Goal: Navigation & Orientation: Understand site structure

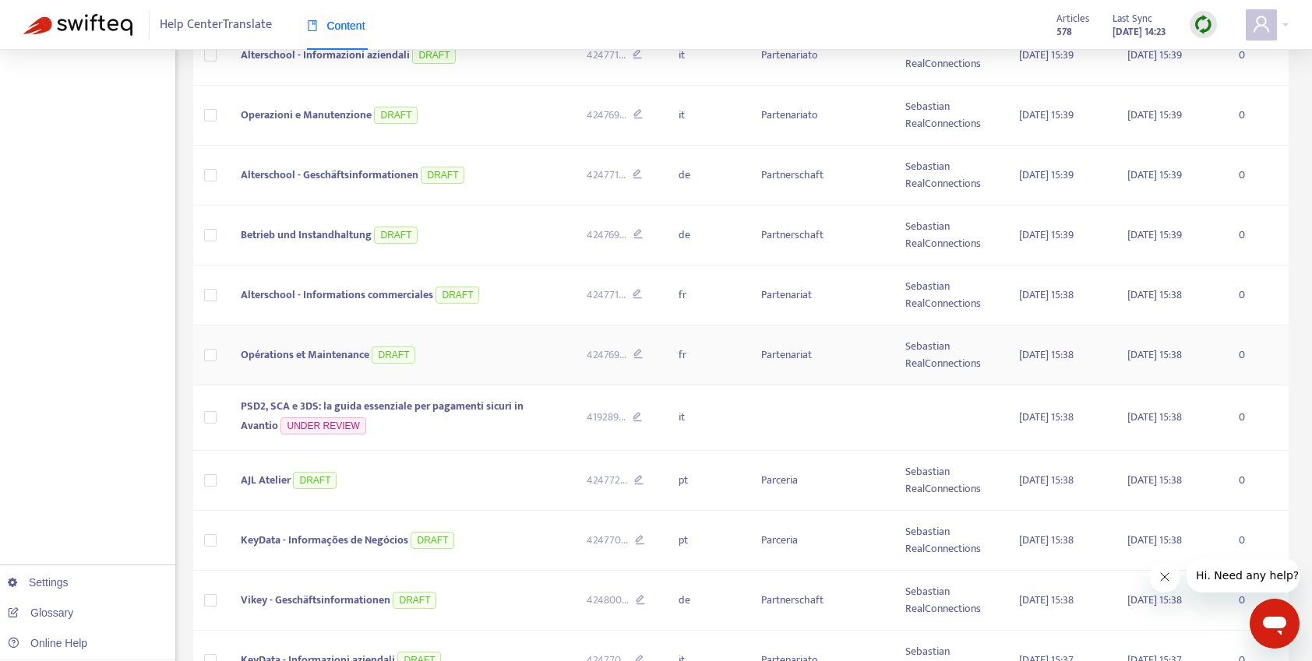
scroll to position [631, 0]
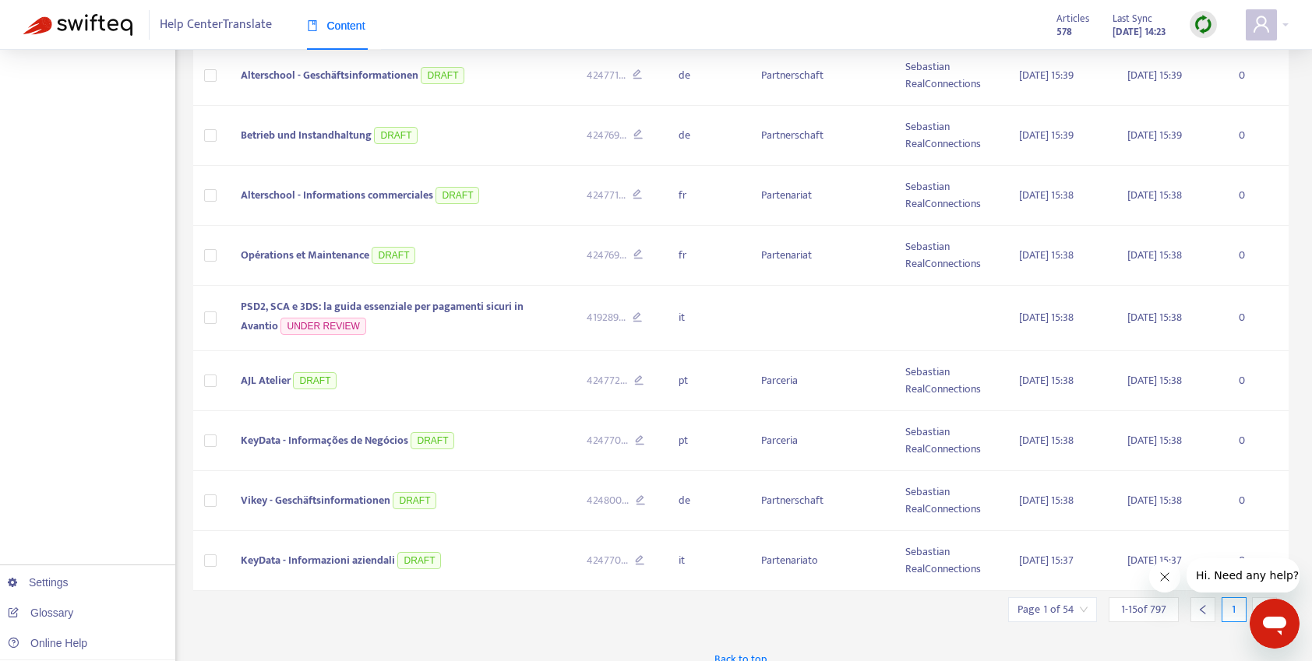
click at [1162, 581] on icon "Cerrar mensaje de la compañía" at bounding box center [1164, 577] width 12 height 12
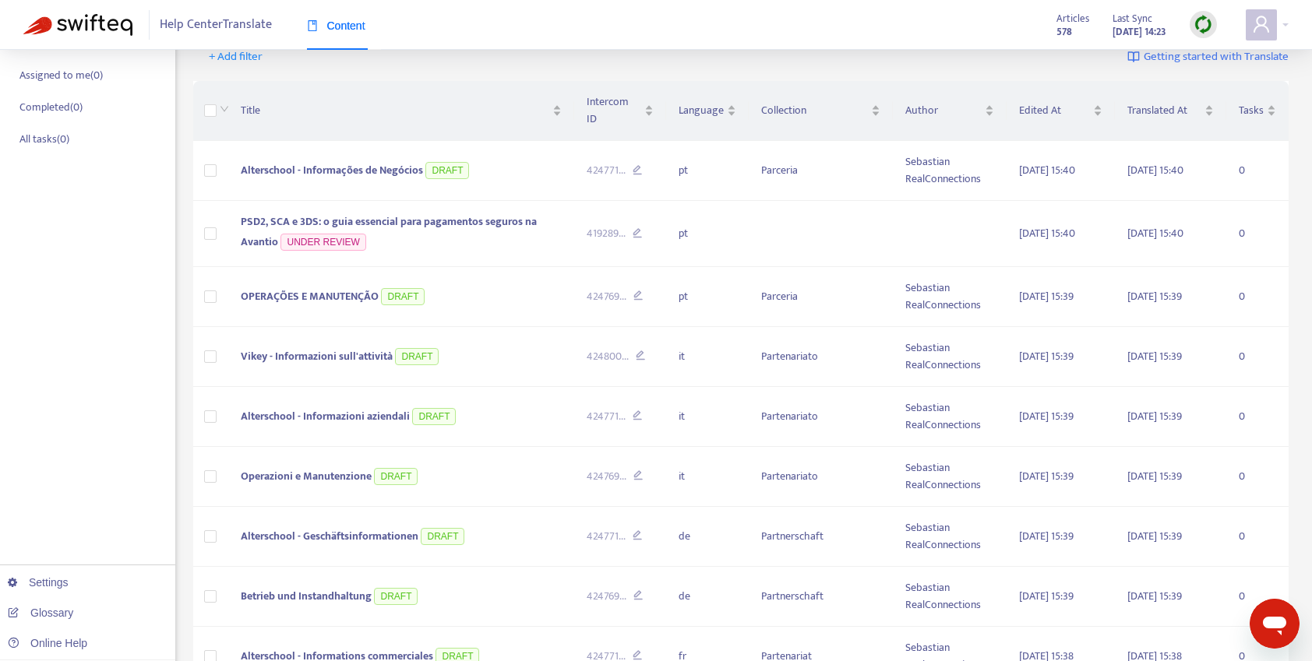
scroll to position [0, 0]
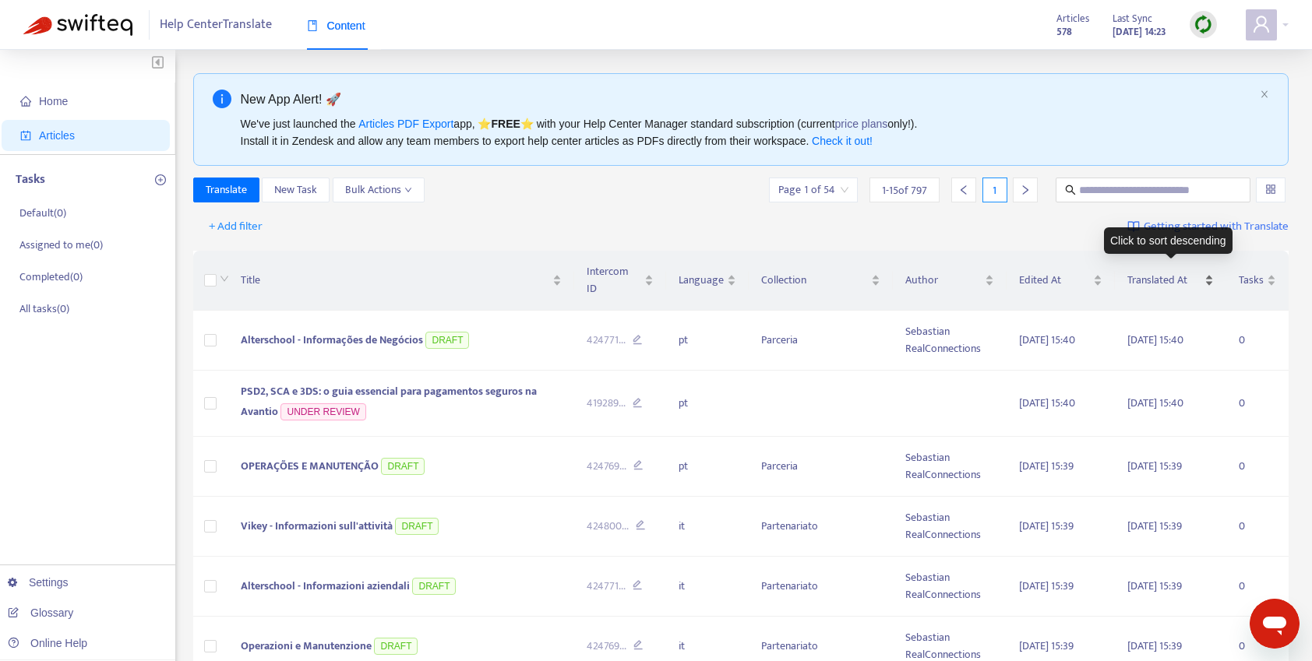
click at [1203, 273] on div "Translated At" at bounding box center [1170, 280] width 86 height 17
click at [1209, 273] on div "Translated At" at bounding box center [1170, 280] width 86 height 17
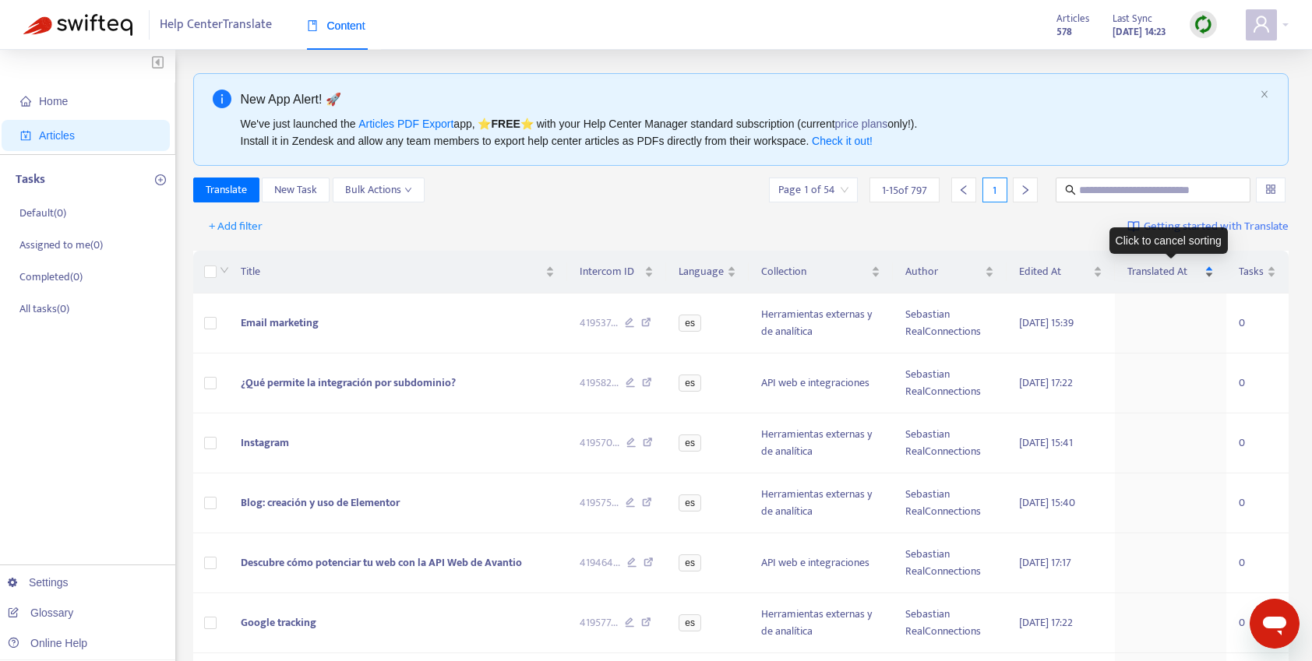
click at [1212, 273] on div "Translated At" at bounding box center [1170, 271] width 86 height 17
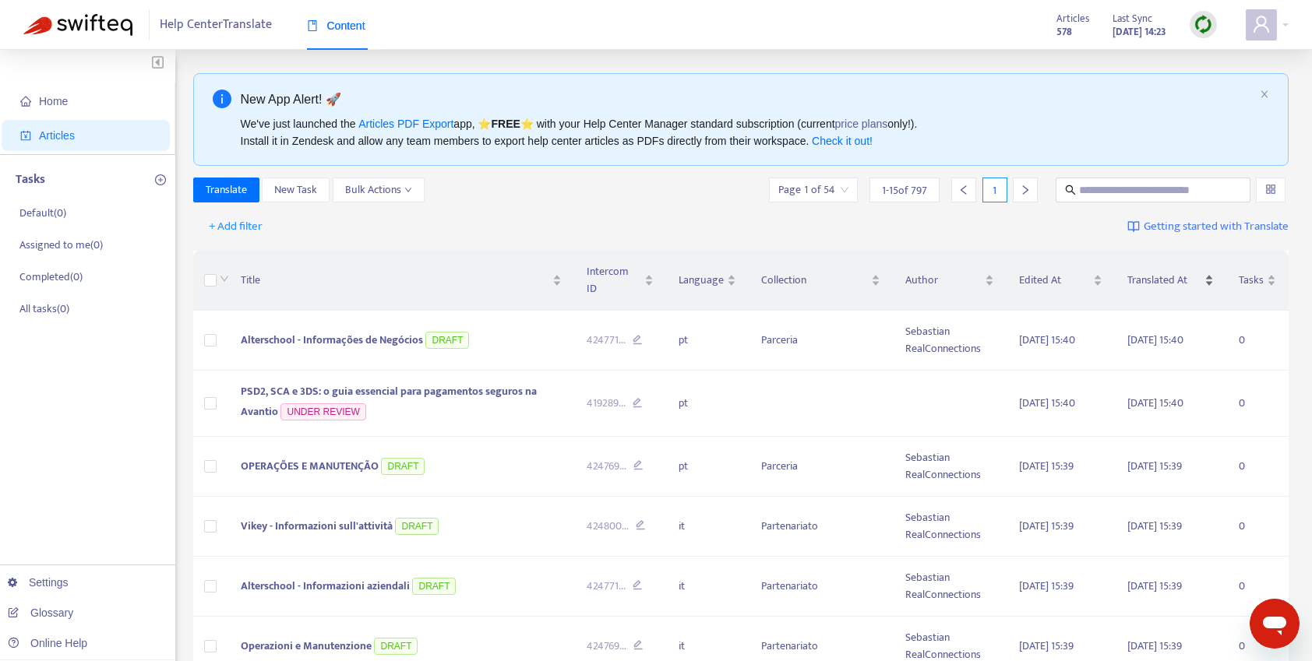
click at [1212, 273] on div "Translated At" at bounding box center [1170, 280] width 86 height 17
click at [1211, 274] on div "Translated At" at bounding box center [1170, 280] width 86 height 17
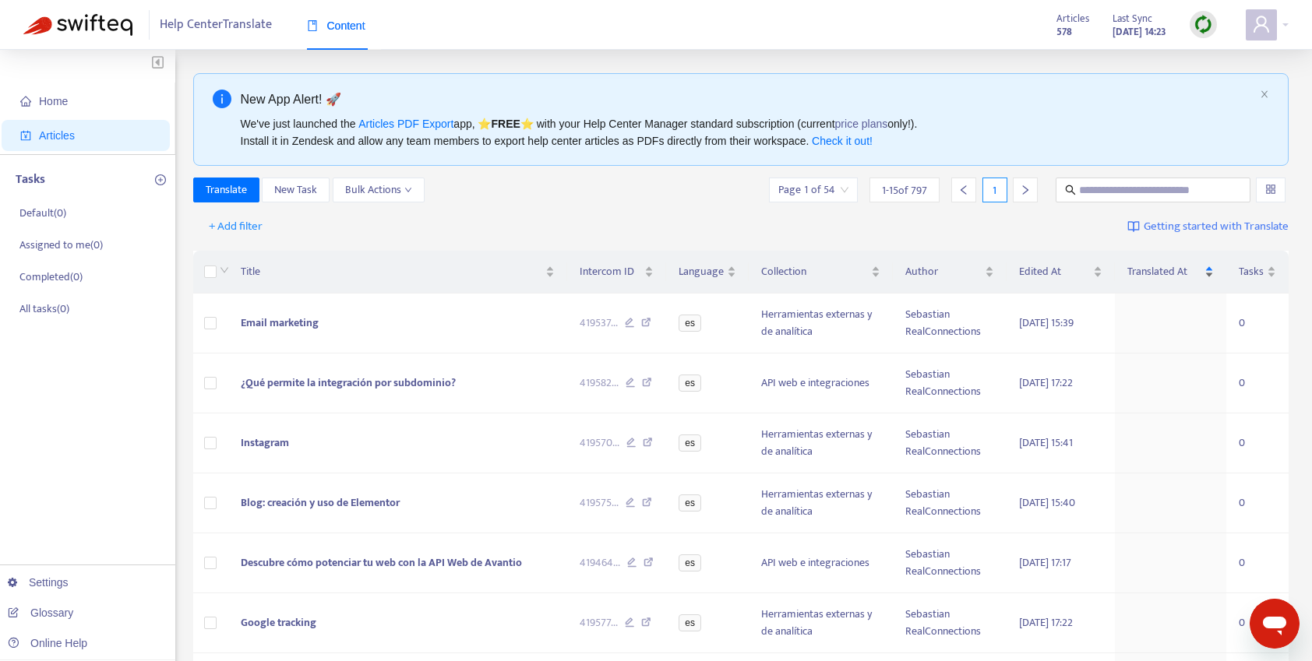
click at [1211, 274] on div "Translated At" at bounding box center [1170, 271] width 86 height 17
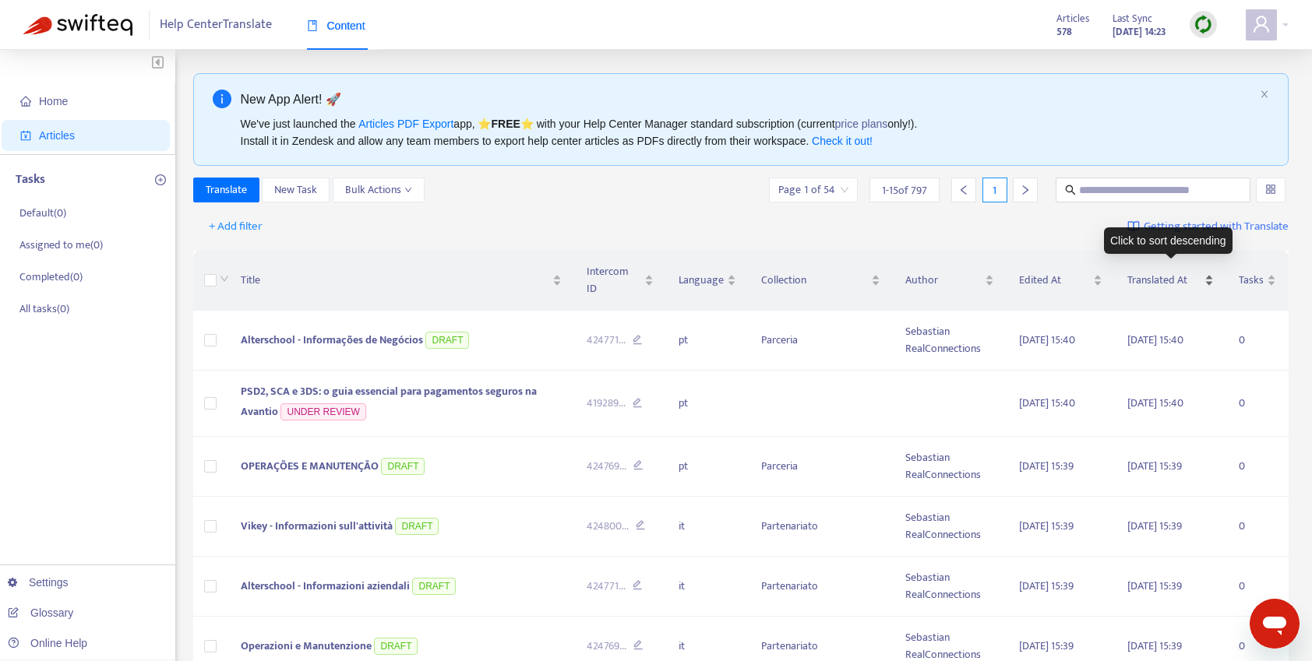
click at [1211, 277] on div "Translated At" at bounding box center [1170, 280] width 86 height 17
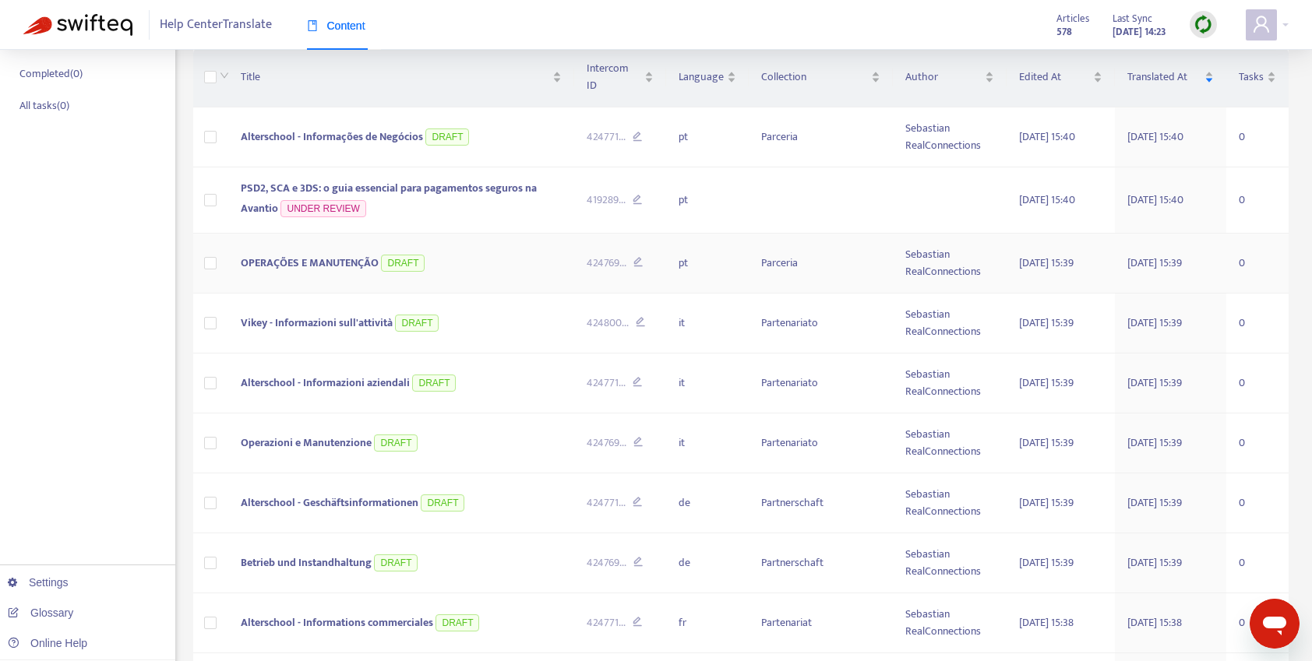
scroll to position [631, 0]
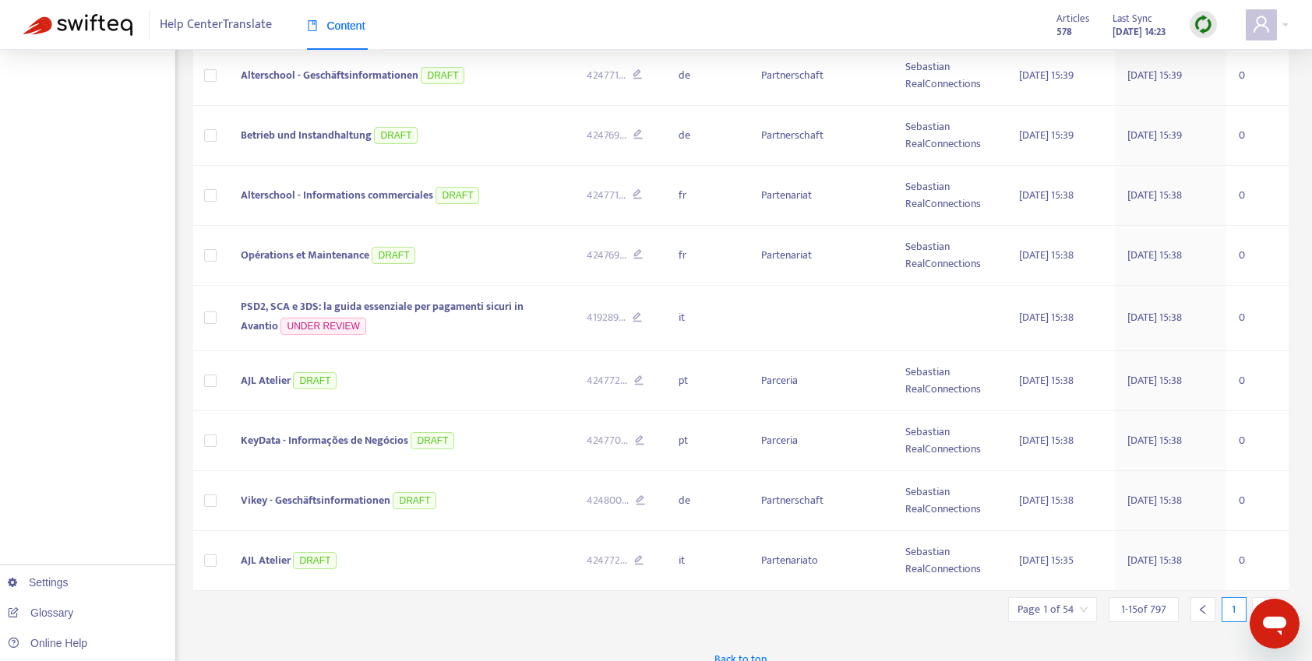
click at [1258, 597] on div at bounding box center [1264, 609] width 25 height 25
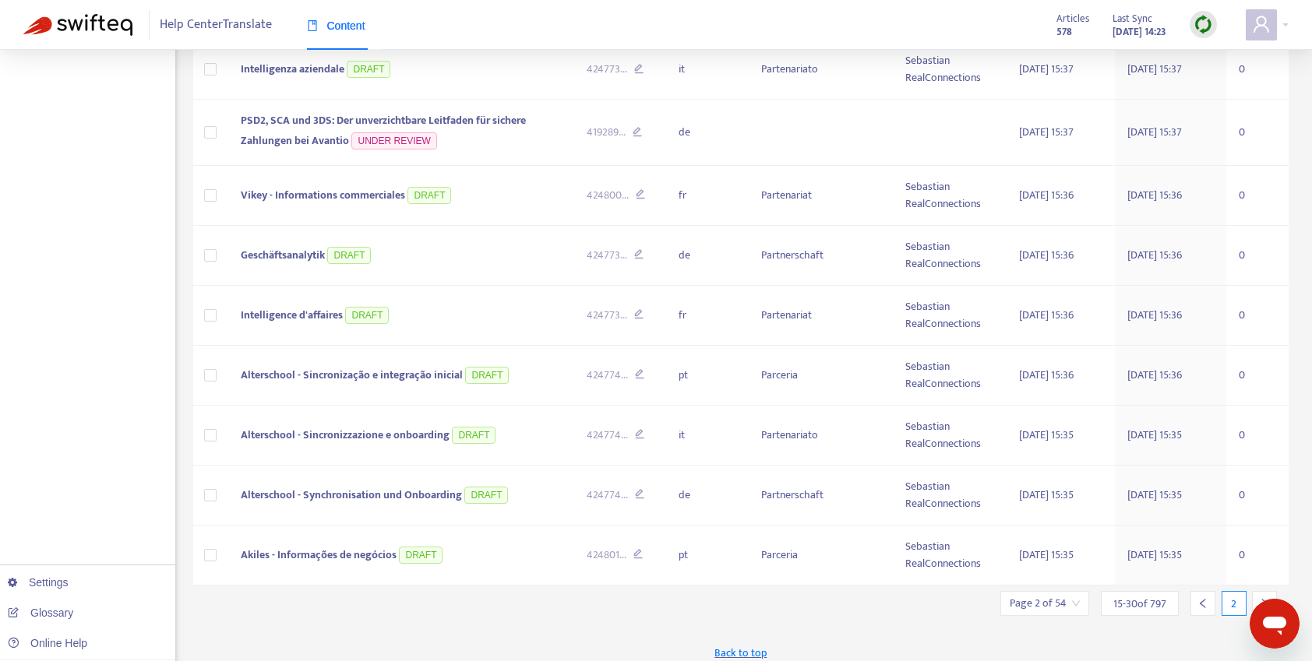
scroll to position [625, 0]
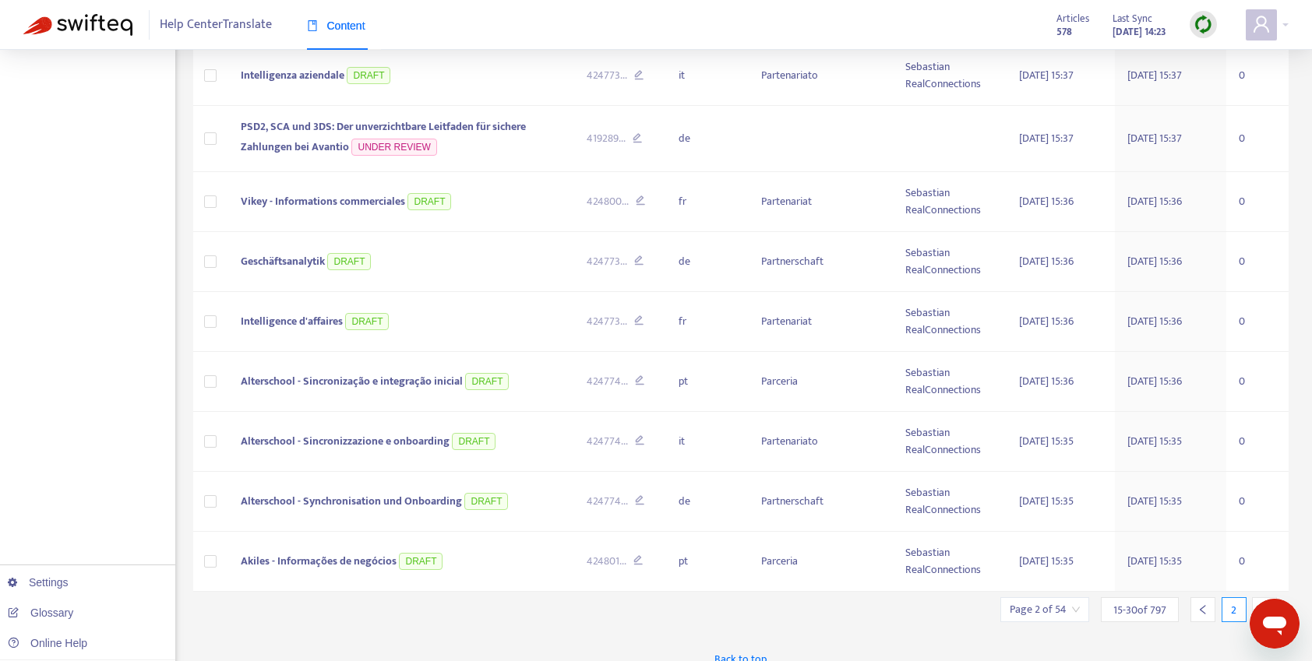
click at [1261, 597] on div at bounding box center [1264, 609] width 25 height 25
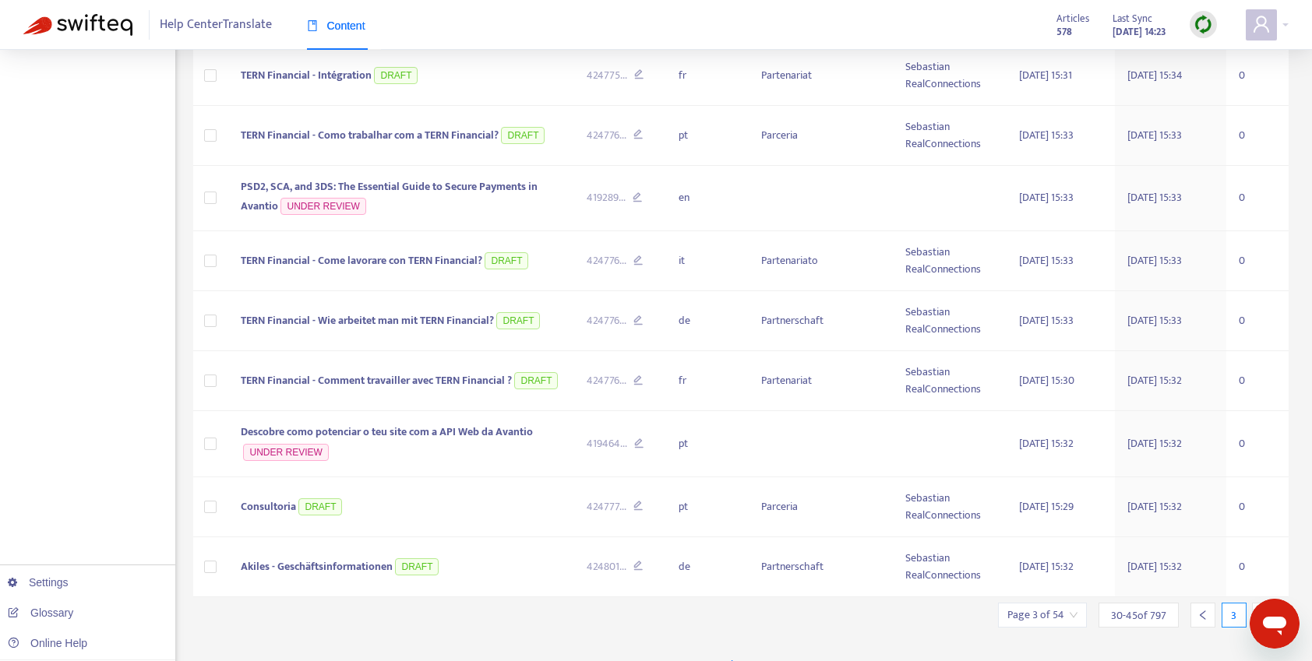
click at [1260, 610] on icon "right" at bounding box center [1264, 615] width 11 height 11
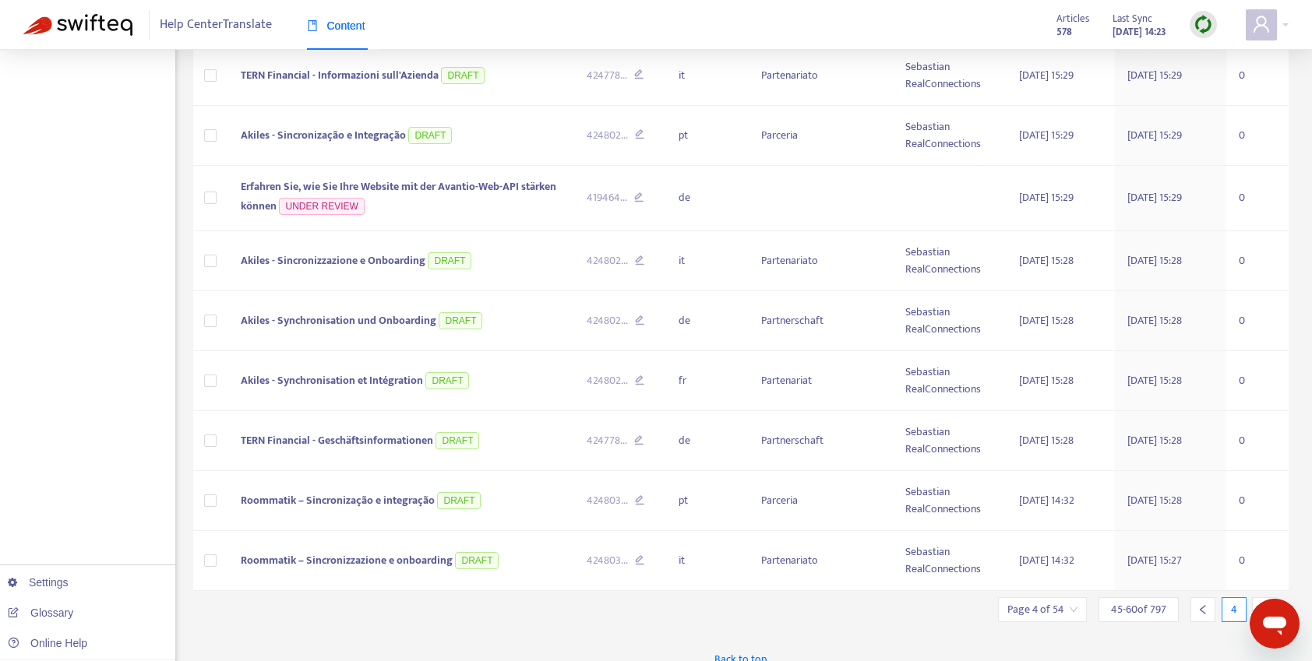
click at [1260, 605] on icon "right" at bounding box center [1264, 610] width 11 height 11
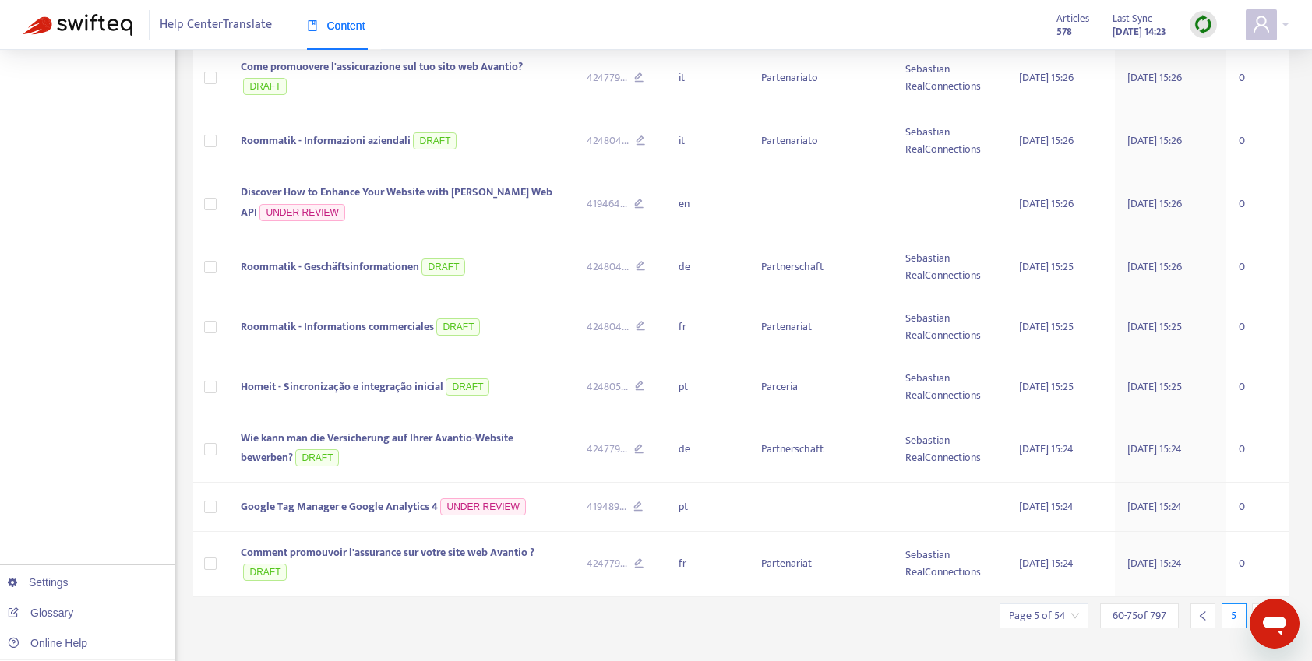
click at [1260, 604] on div at bounding box center [1264, 616] width 25 height 25
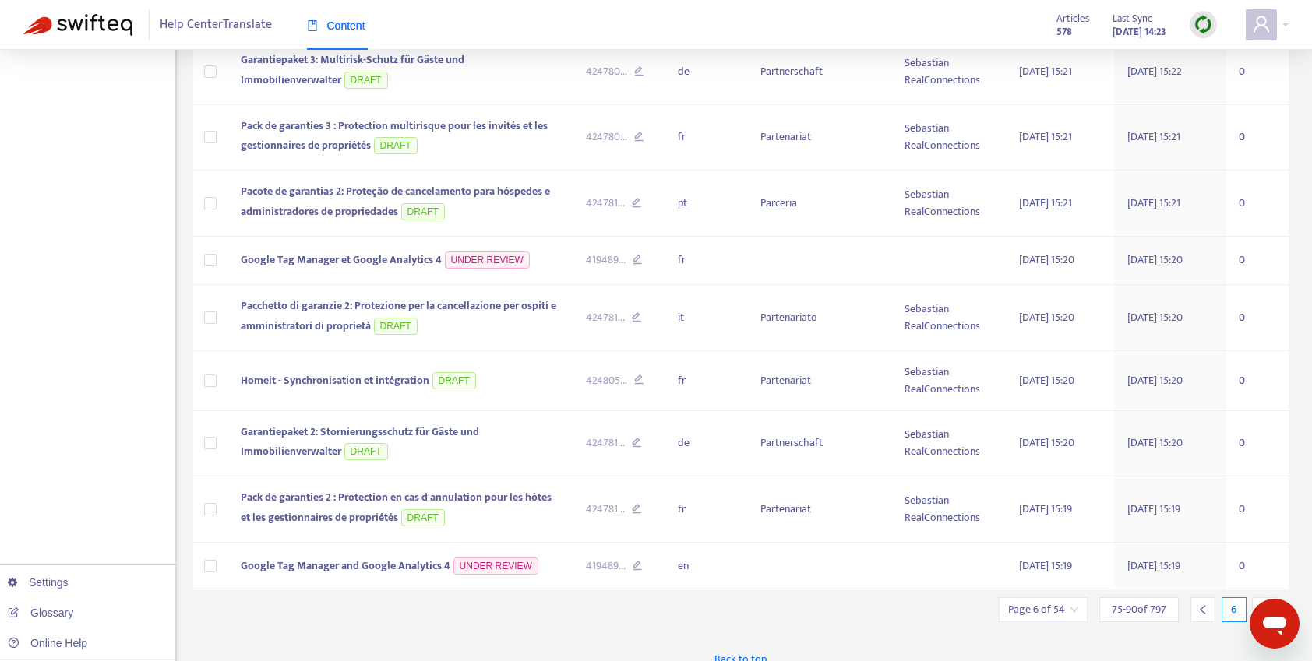
click at [1260, 605] on icon "right" at bounding box center [1264, 610] width 11 height 11
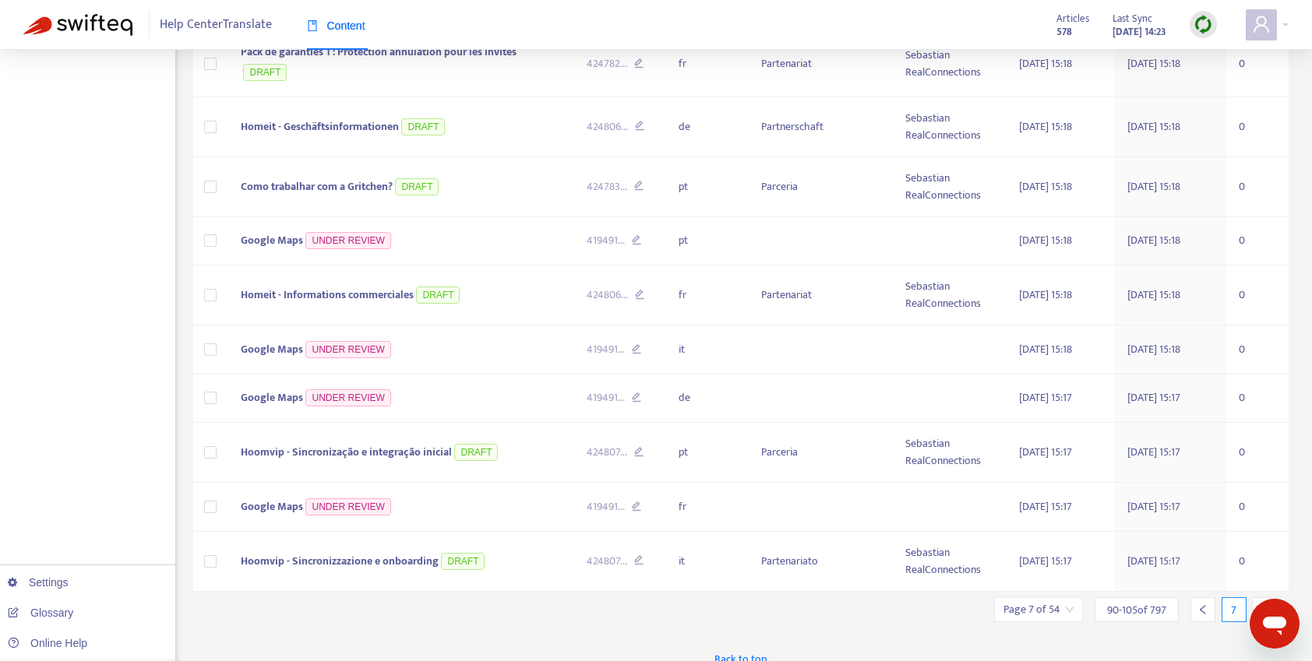
click at [1260, 605] on icon "right" at bounding box center [1264, 610] width 11 height 11
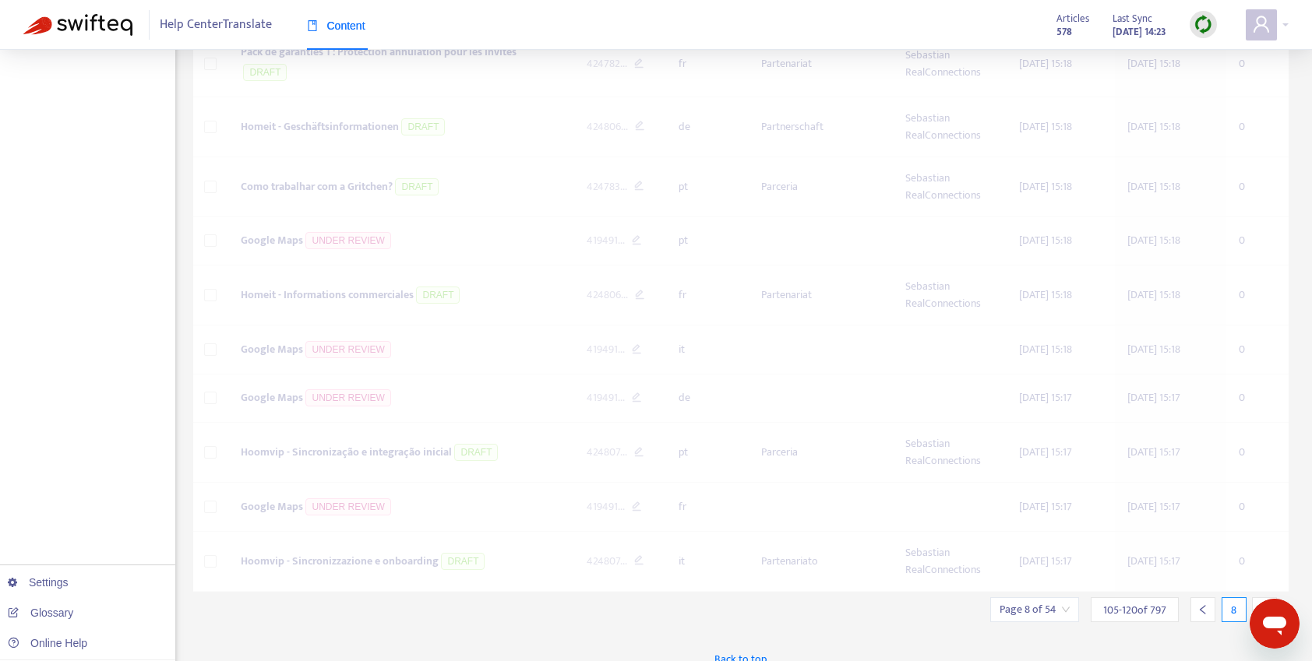
scroll to position [597, 0]
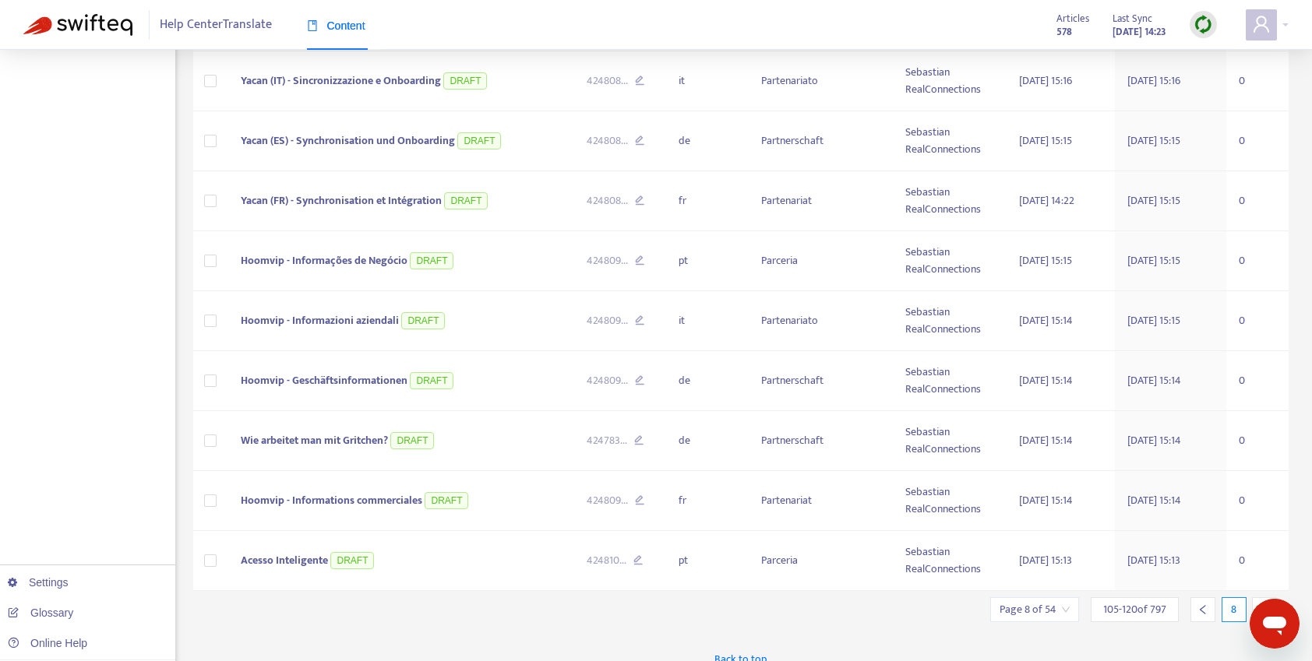
click at [1260, 605] on icon "right" at bounding box center [1264, 610] width 11 height 11
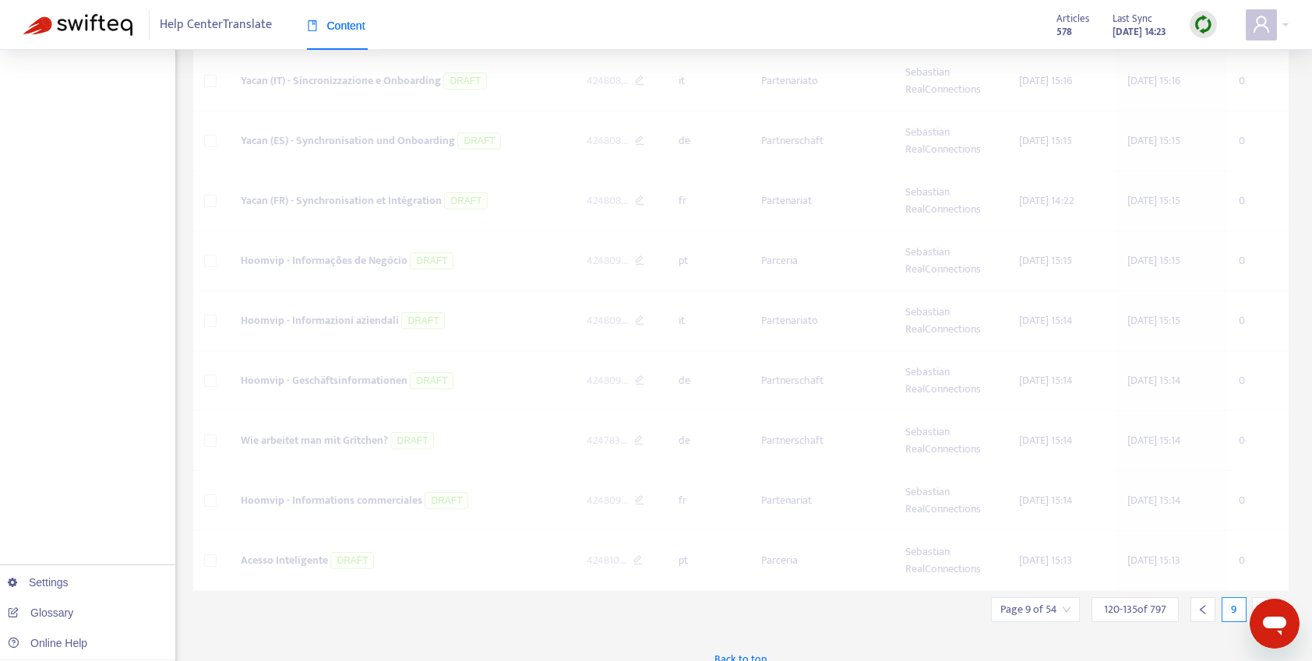
scroll to position [585, 0]
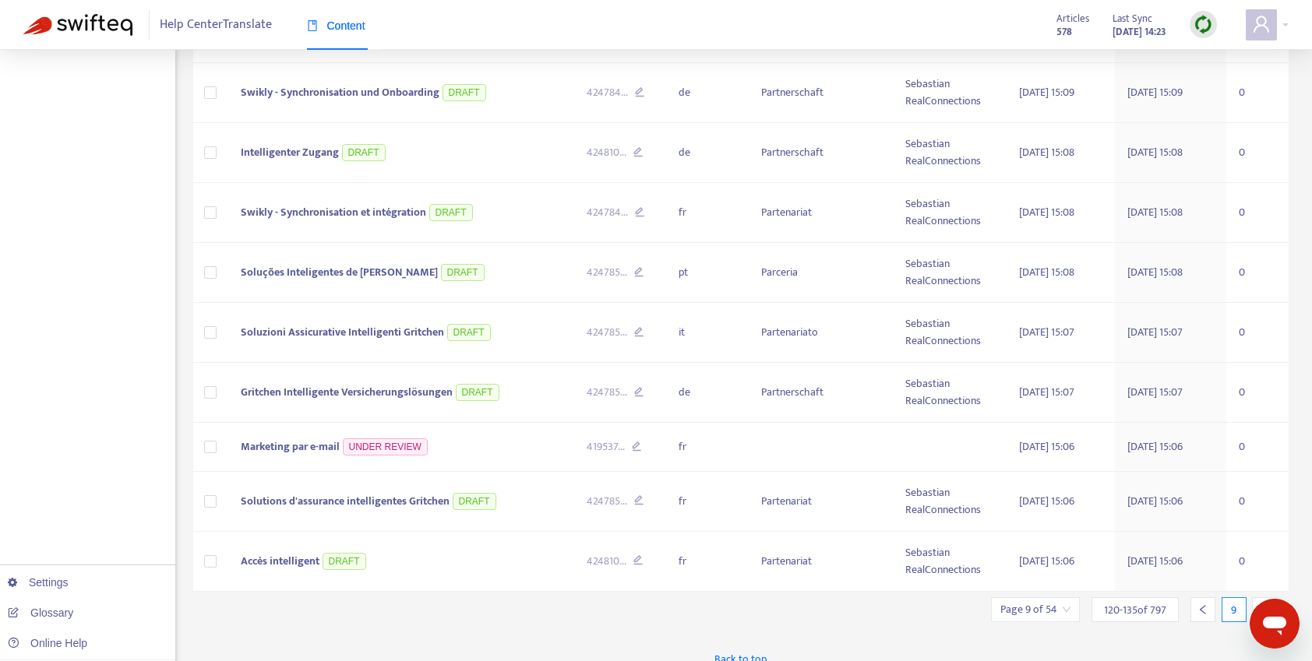
click at [1260, 605] on icon "right" at bounding box center [1264, 610] width 11 height 11
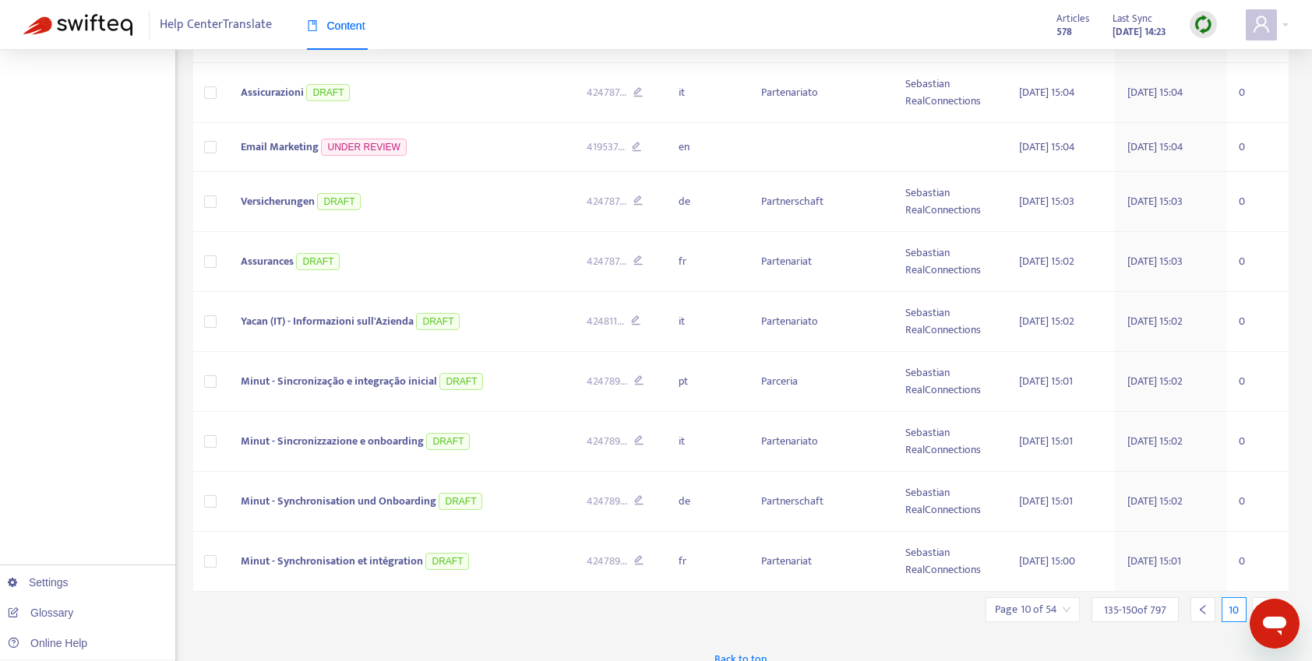
click at [1260, 605] on icon "right" at bounding box center [1264, 610] width 11 height 11
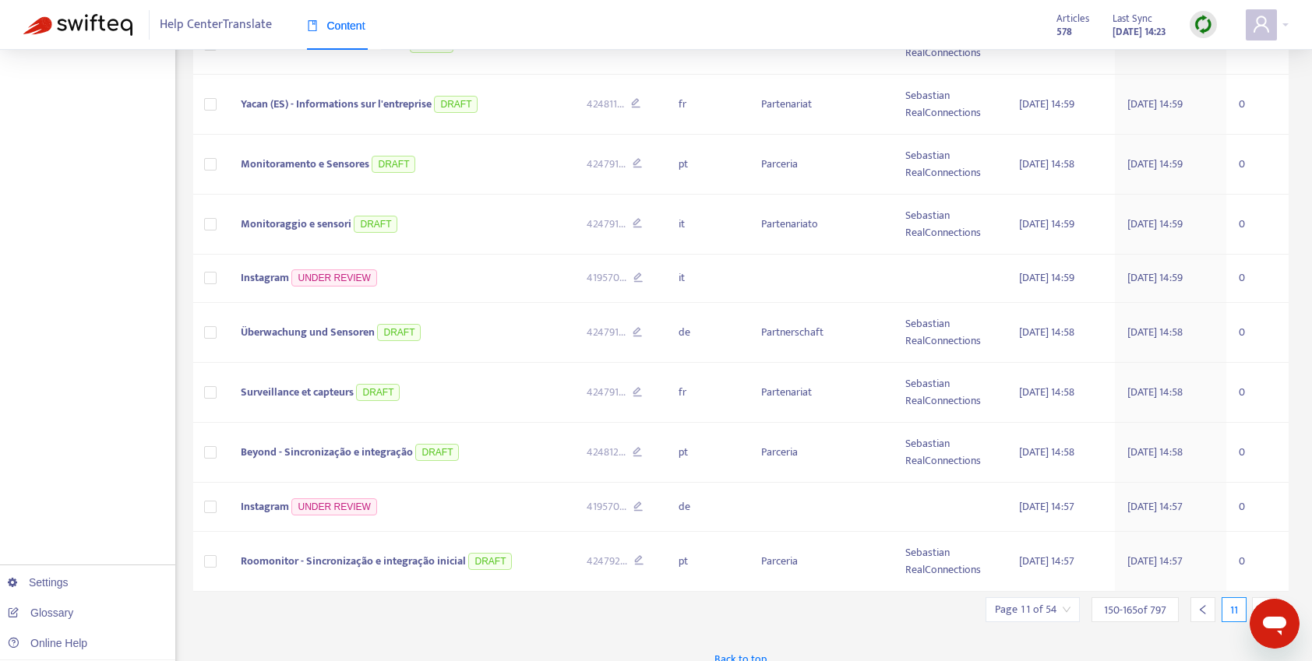
click at [1260, 605] on icon "right" at bounding box center [1264, 610] width 11 height 11
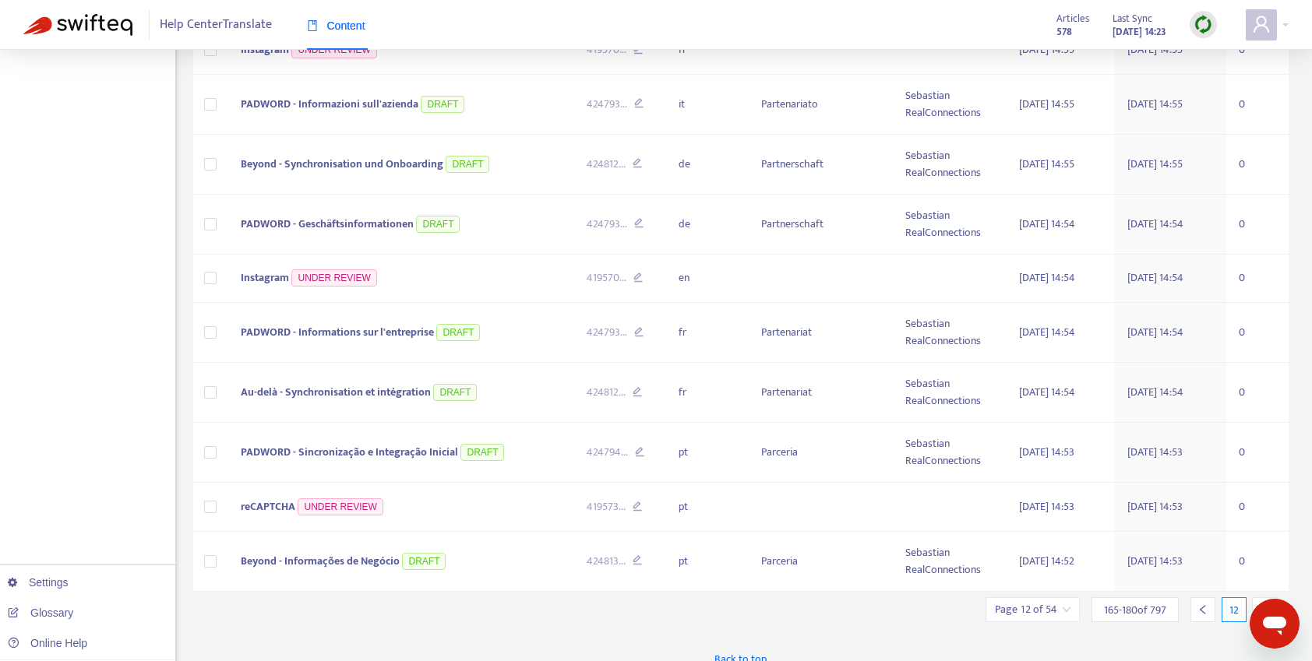
click at [1260, 605] on icon "right" at bounding box center [1264, 610] width 11 height 11
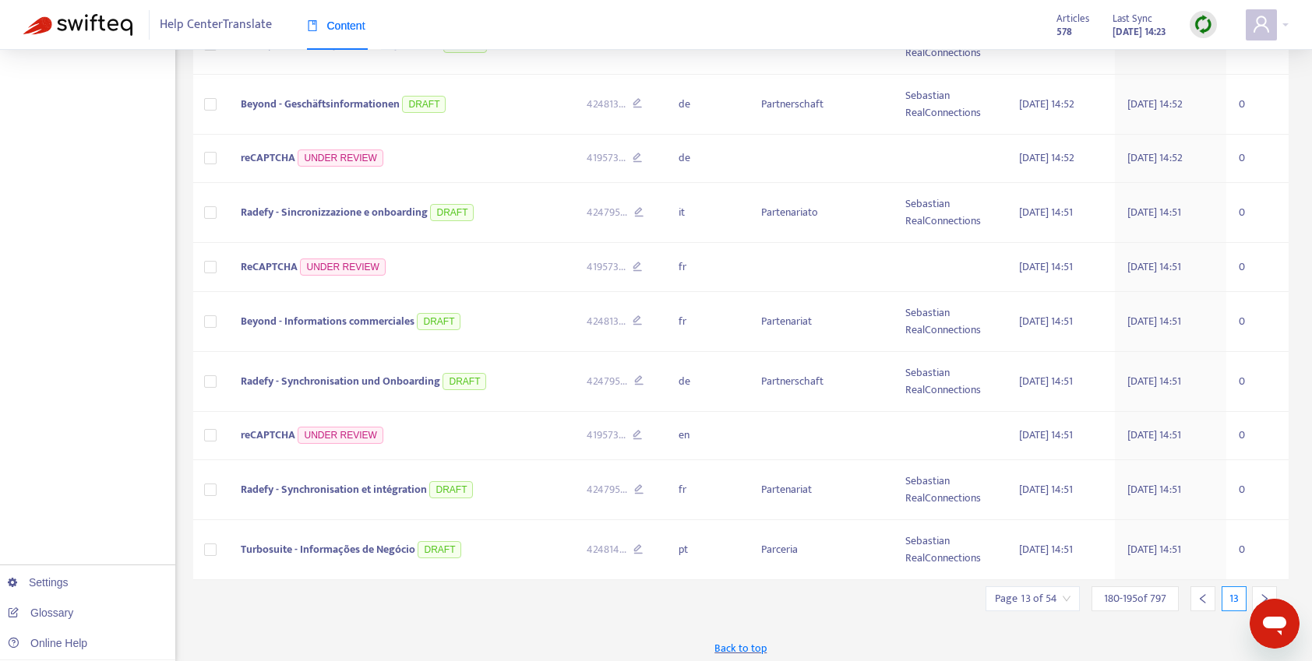
scroll to position [574, 0]
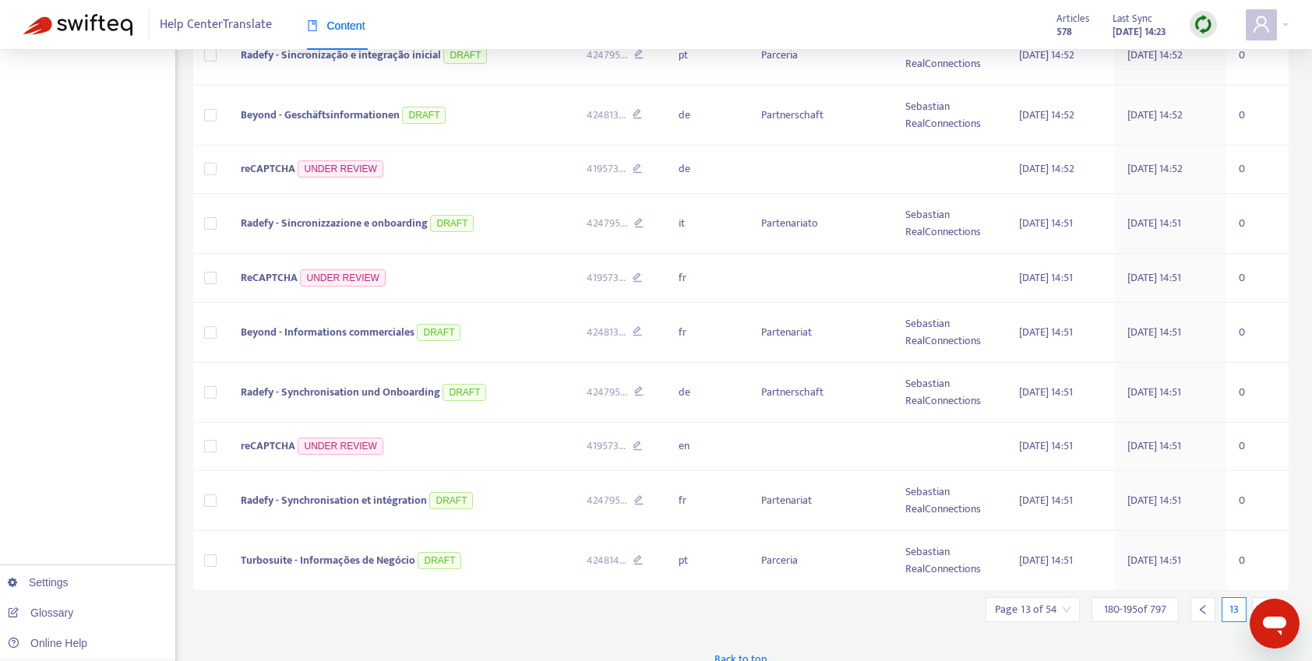
click at [1260, 605] on icon "right" at bounding box center [1264, 610] width 11 height 11
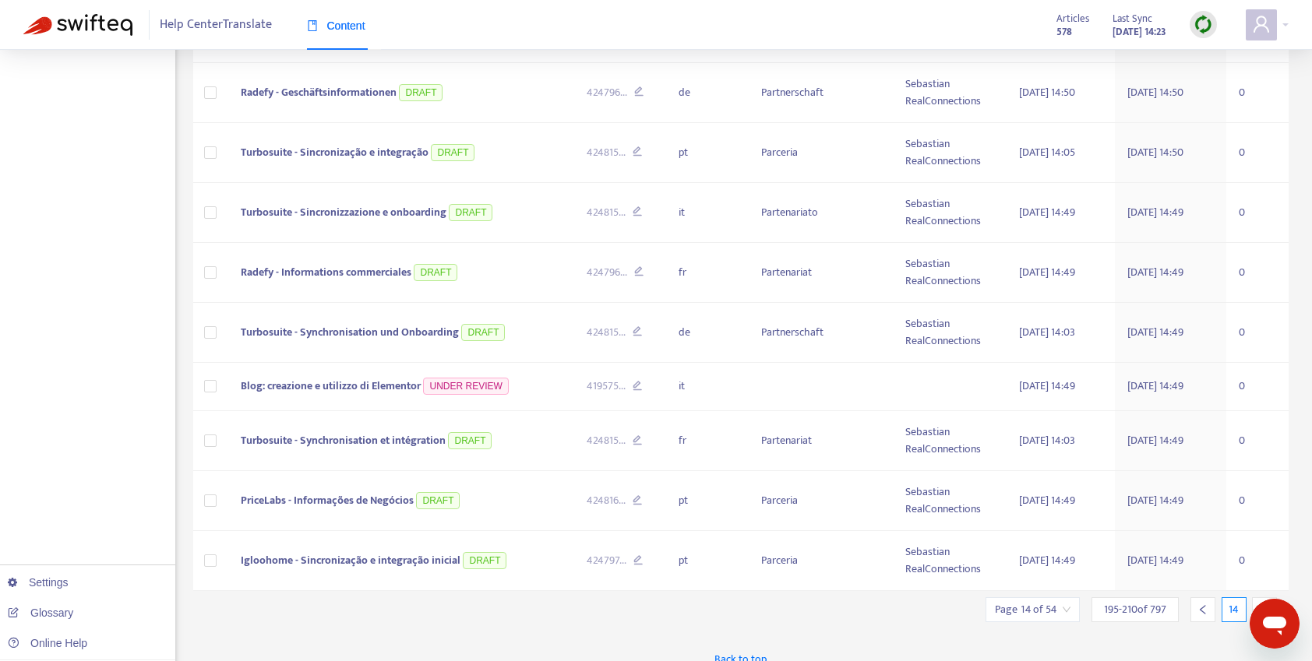
click at [1260, 605] on icon "right" at bounding box center [1264, 610] width 11 height 11
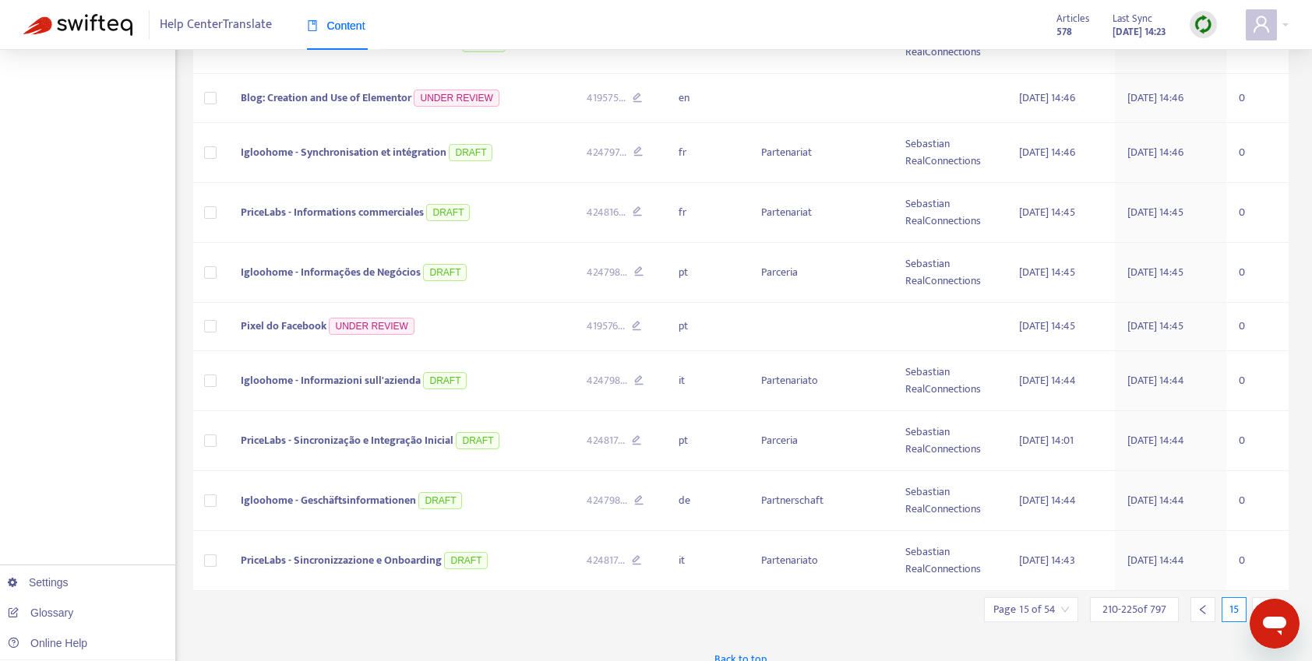
click at [1260, 605] on icon "right" at bounding box center [1264, 610] width 11 height 11
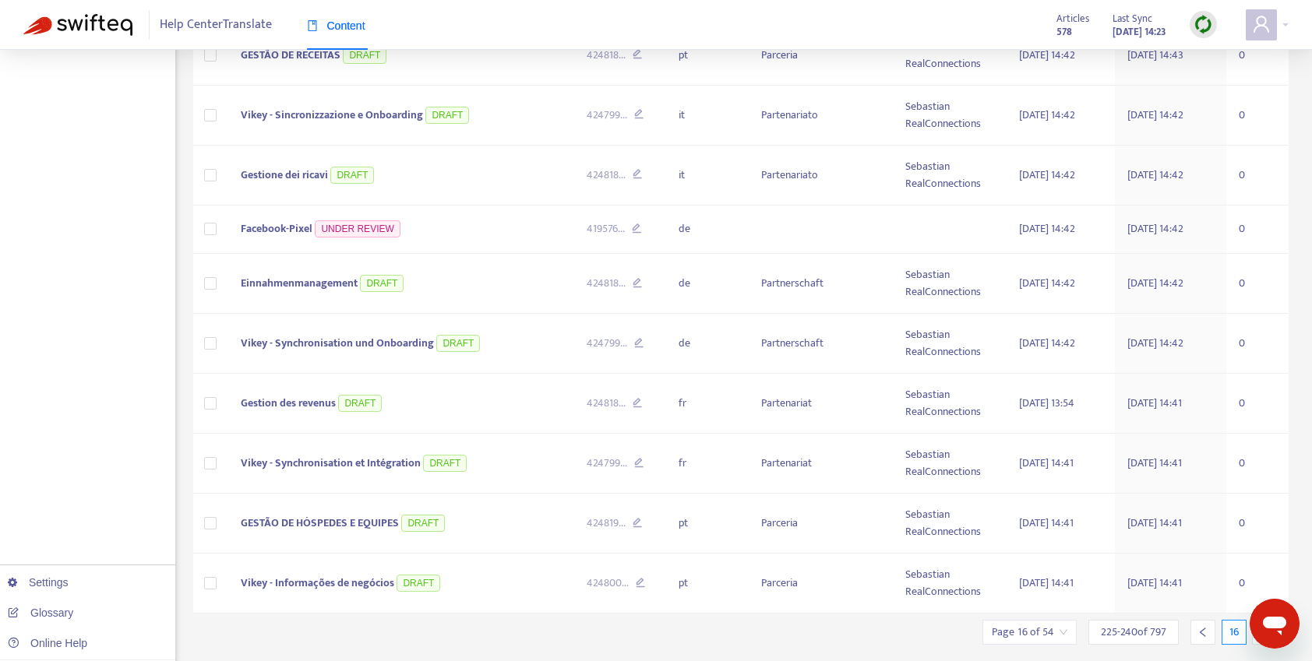
scroll to position [597, 0]
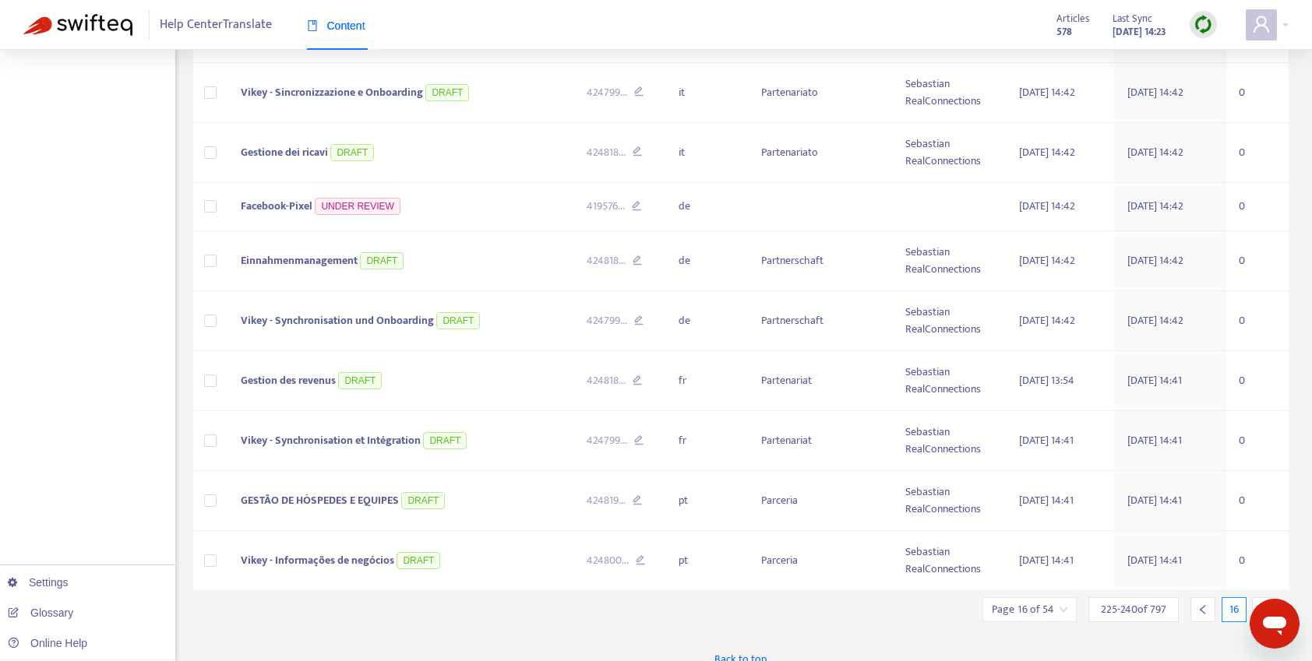
click at [1260, 605] on icon "right" at bounding box center [1264, 610] width 11 height 11
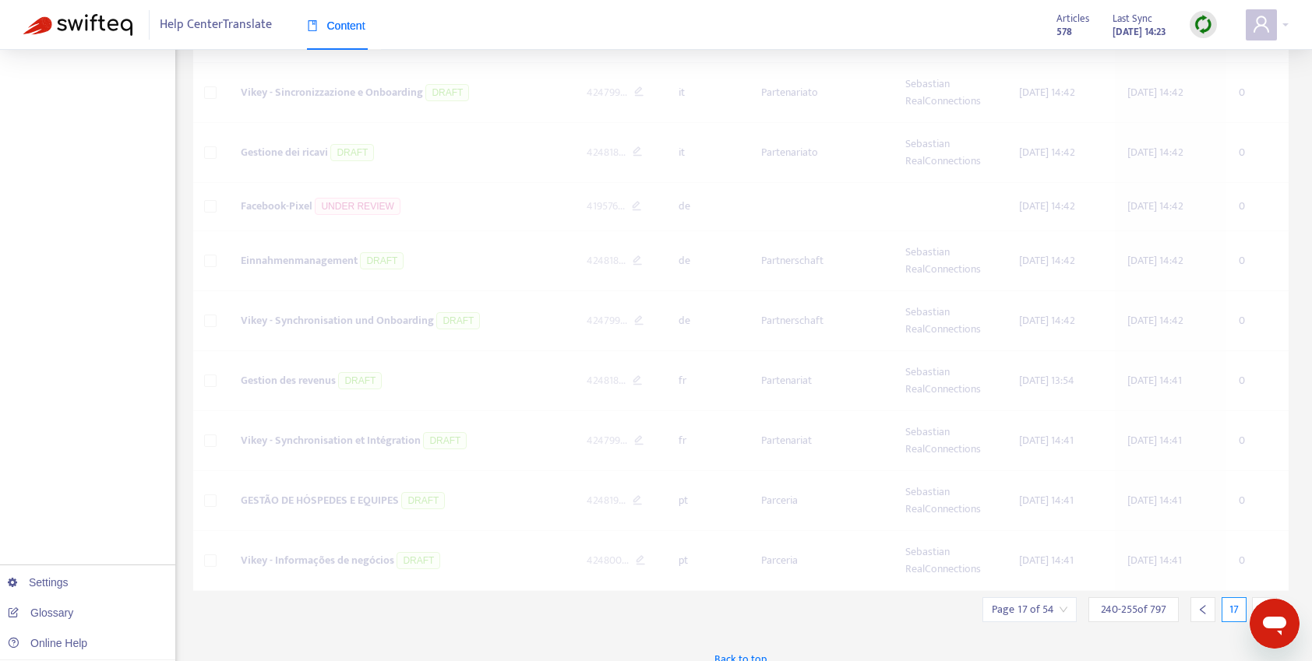
scroll to position [558, 0]
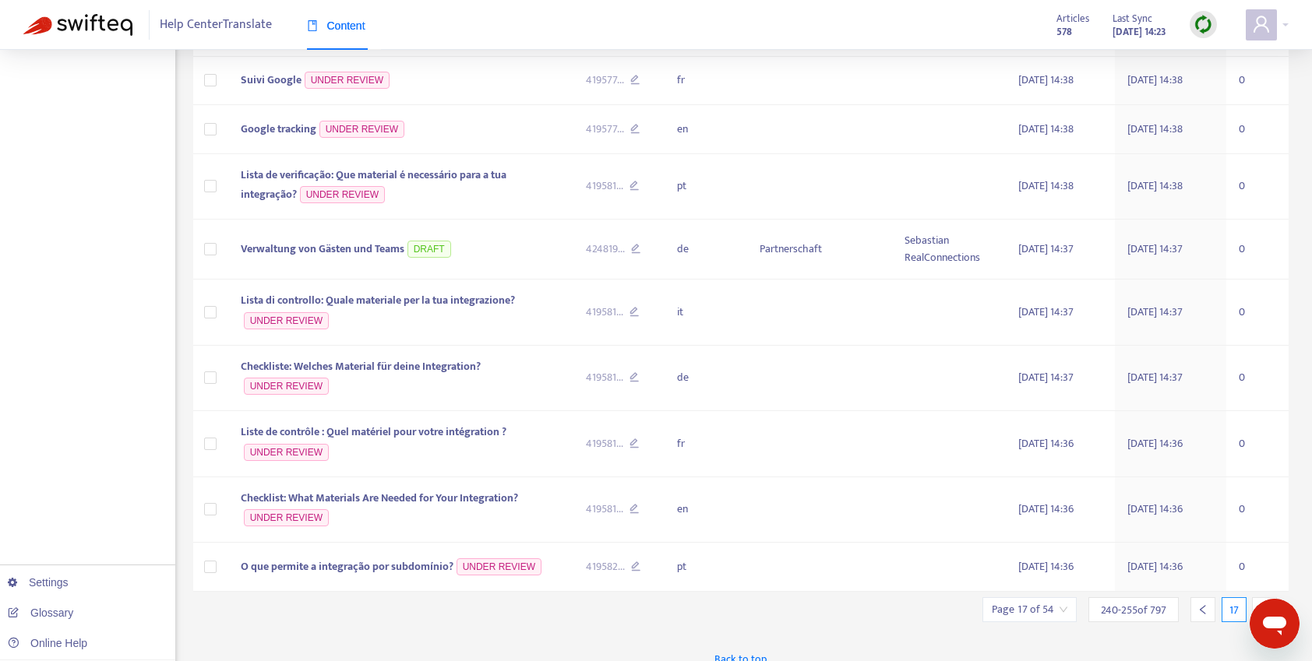
click at [1260, 605] on icon "right" at bounding box center [1264, 610] width 11 height 11
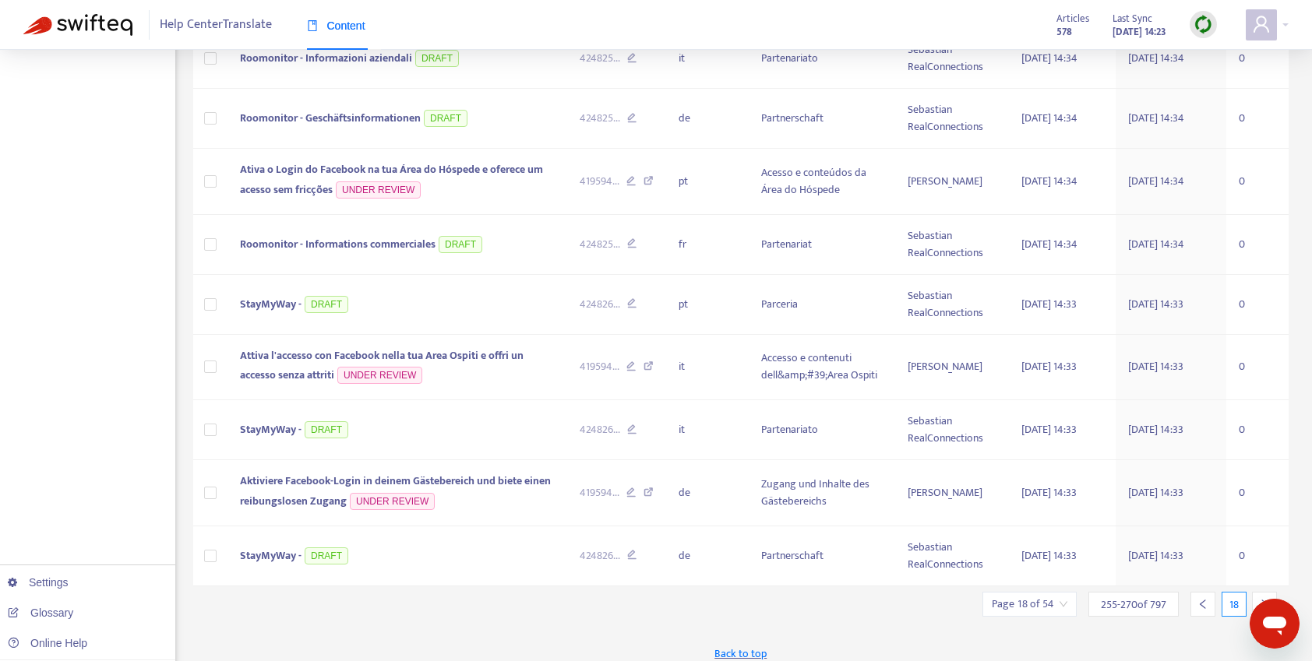
scroll to position [643, 0]
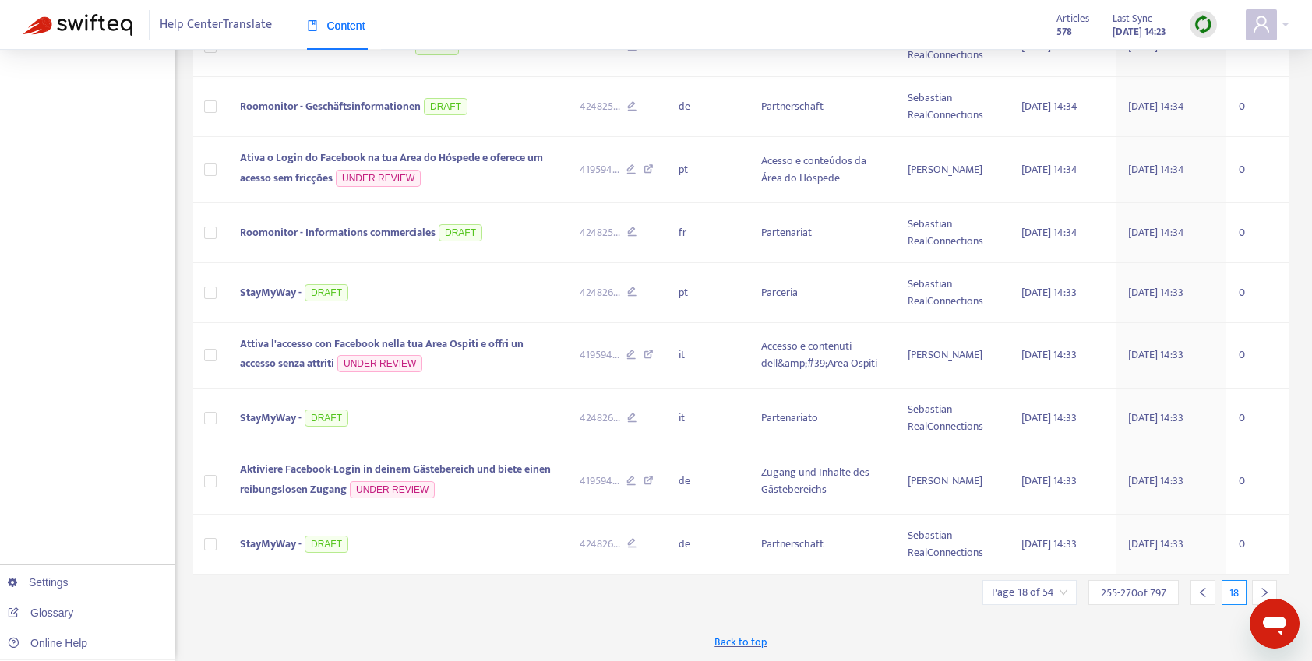
click at [1267, 590] on icon "right" at bounding box center [1264, 592] width 11 height 11
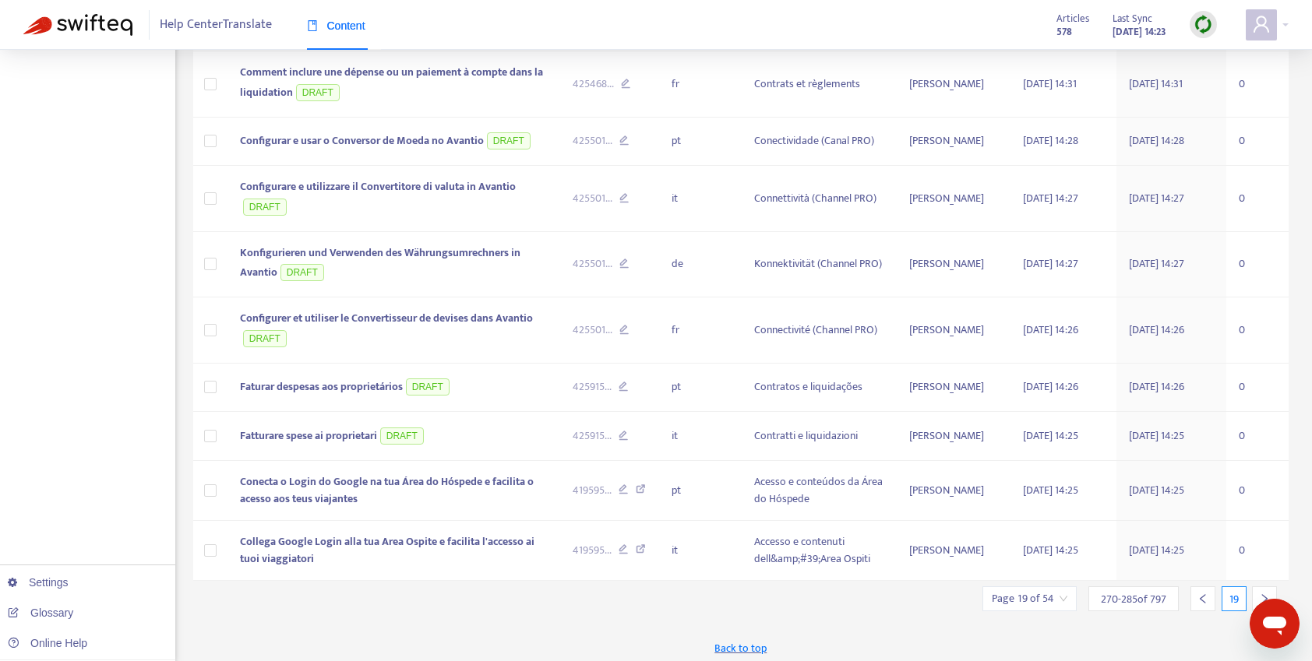
click at [1267, 590] on div at bounding box center [1264, 599] width 25 height 25
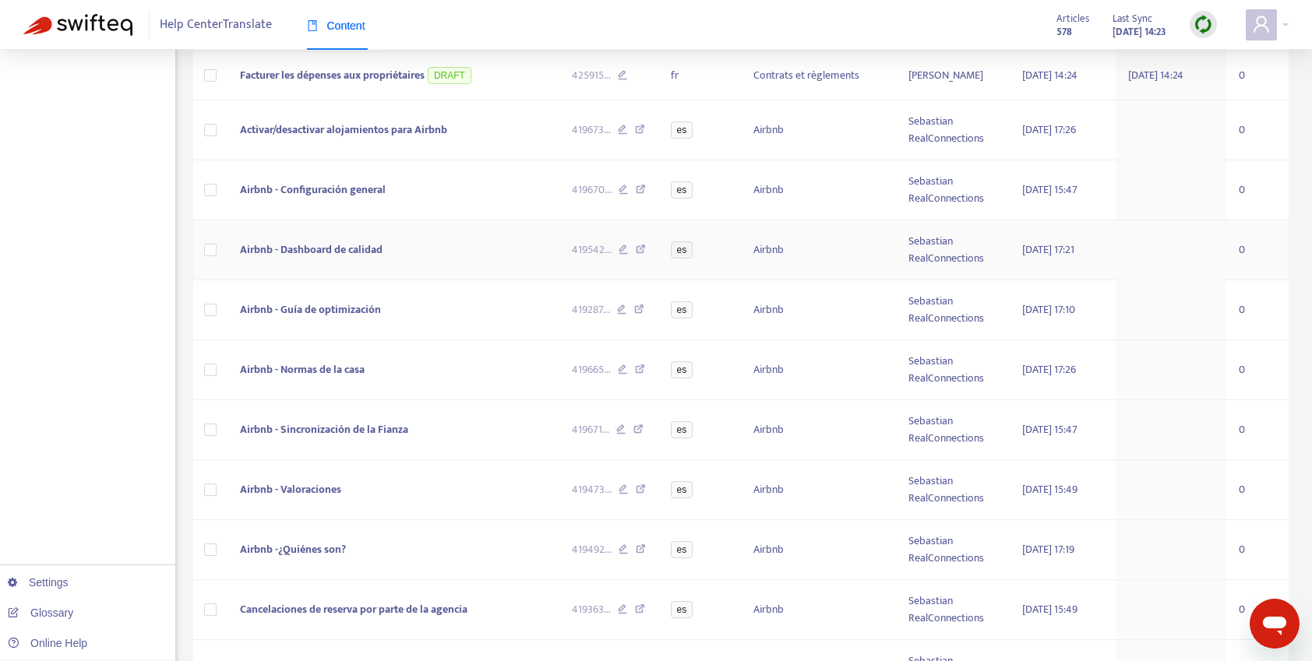
scroll to position [614, 0]
